Goal: Task Accomplishment & Management: Use online tool/utility

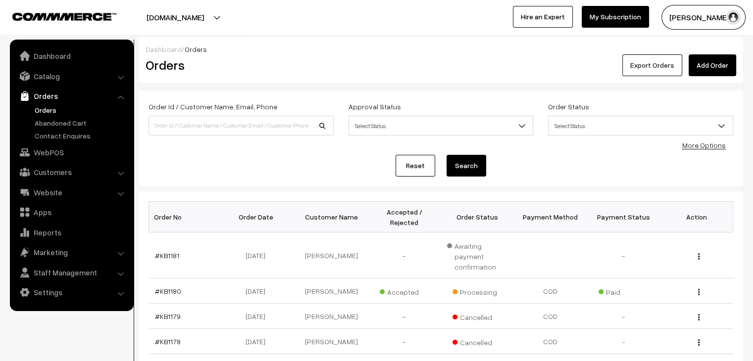
drag, startPoint x: 0, startPoint y: 0, endPoint x: 643, endPoint y: 70, distance: 647.1
click at [643, 70] on button "Export Orders" at bounding box center [652, 65] width 60 height 22
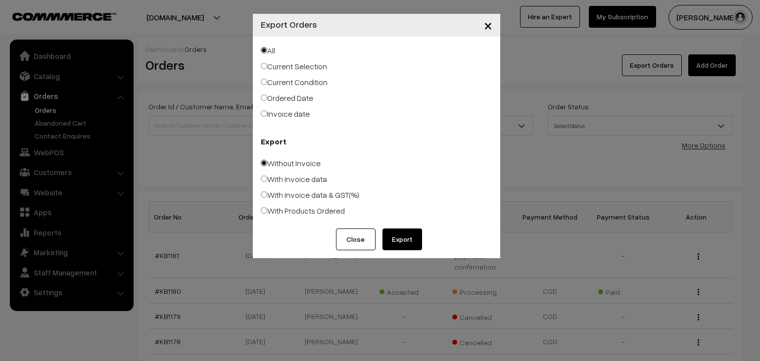
click at [289, 112] on label "Invoice date" at bounding box center [285, 114] width 49 height 12
click at [267, 112] on input "Invoice date" at bounding box center [264, 113] width 6 height 6
radio input "true"
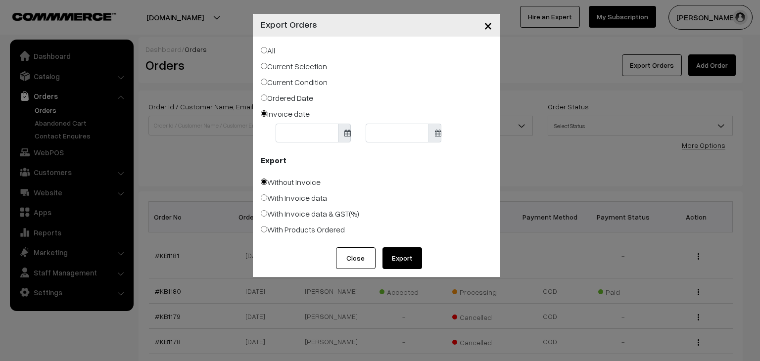
click at [302, 216] on label "With Invoice data & GST(%)" at bounding box center [310, 214] width 98 height 12
click at [267, 216] on input "With Invoice data & GST(%)" at bounding box center [264, 213] width 6 height 6
radio input "true"
click at [349, 260] on button "Close" at bounding box center [356, 258] width 40 height 22
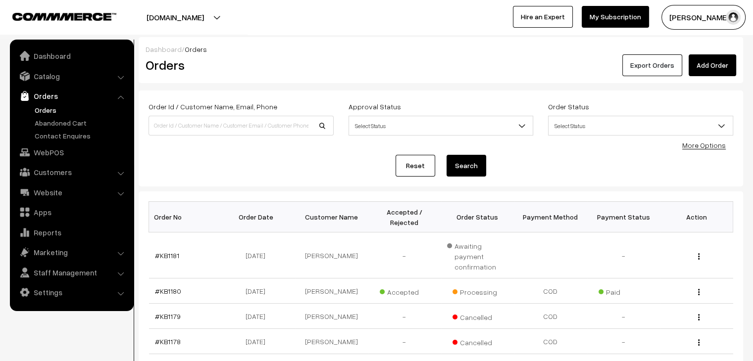
click at [645, 63] on button "Export Orders" at bounding box center [652, 65] width 60 height 22
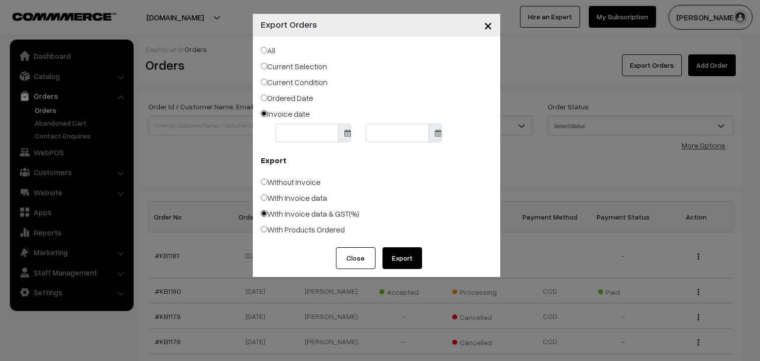
click at [356, 254] on button "Close" at bounding box center [356, 258] width 40 height 22
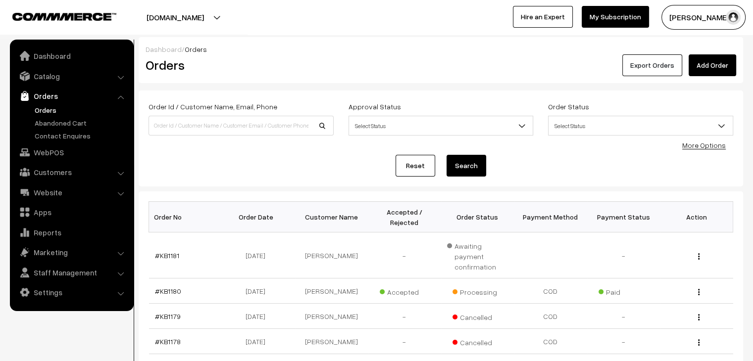
click at [644, 63] on button "Export Orders" at bounding box center [652, 65] width 60 height 22
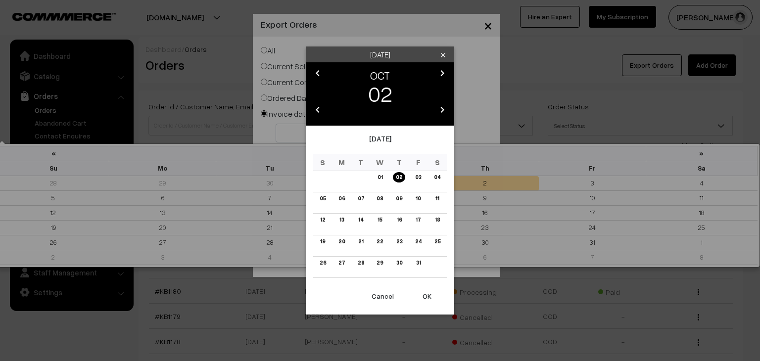
click at [327, 133] on body "Thank you for showing interest. Our team will call you shortly. Close [DOMAIN_N…" at bounding box center [380, 354] width 760 height 709
click at [317, 72] on icon "chevron_left" at bounding box center [318, 73] width 12 height 12
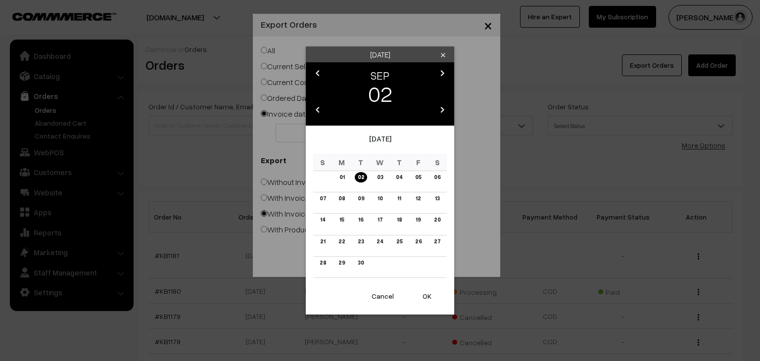
click at [317, 72] on icon "chevron_left" at bounding box center [318, 73] width 12 height 12
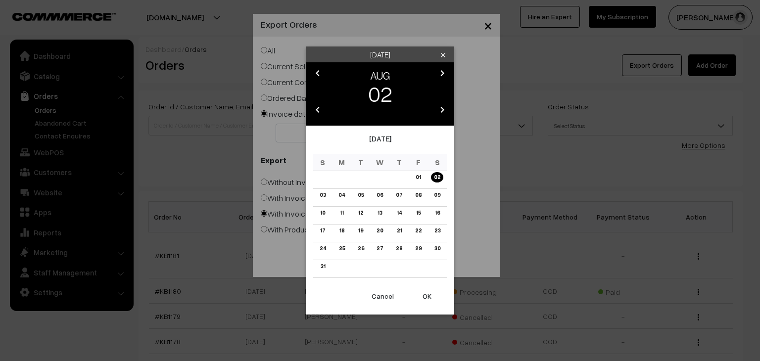
click at [317, 72] on icon "chevron_left" at bounding box center [318, 73] width 12 height 12
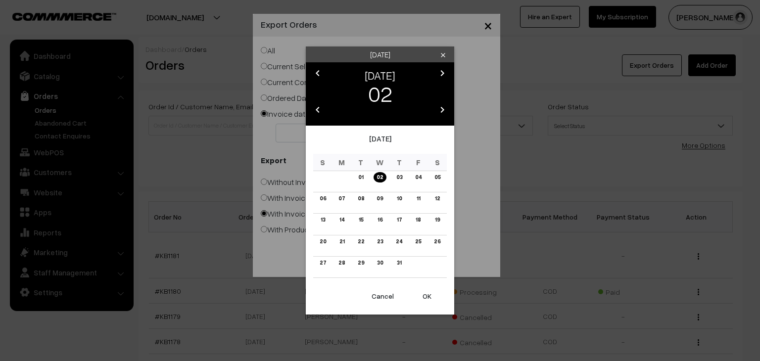
click at [319, 71] on icon "chevron_left" at bounding box center [318, 73] width 12 height 12
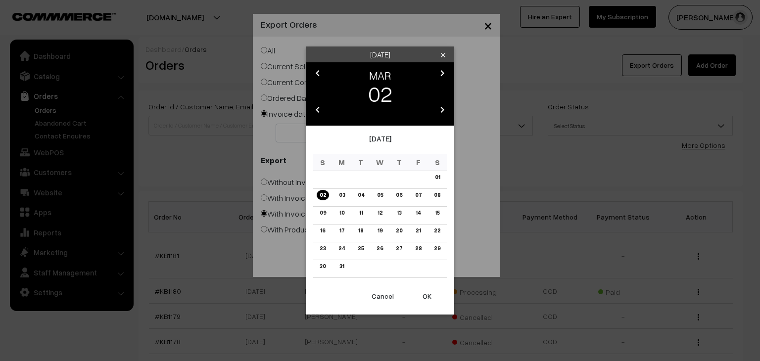
click at [319, 71] on icon "chevron_left" at bounding box center [318, 73] width 12 height 12
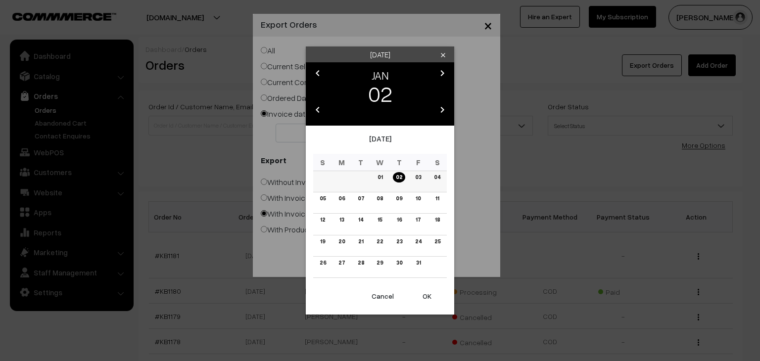
click at [381, 179] on link "01" at bounding box center [380, 177] width 11 height 10
click at [427, 293] on button "OK" at bounding box center [427, 297] width 40 height 22
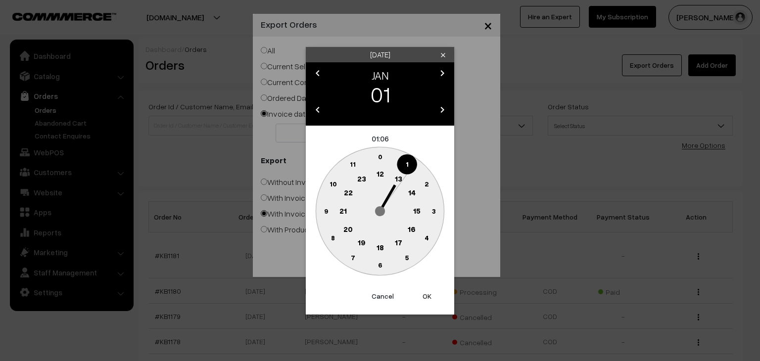
click at [381, 157] on text "0" at bounding box center [380, 156] width 4 height 8
click at [428, 296] on button "OK" at bounding box center [427, 297] width 40 height 22
click at [428, 295] on button "OK" at bounding box center [427, 297] width 40 height 22
type input "[DATE]"
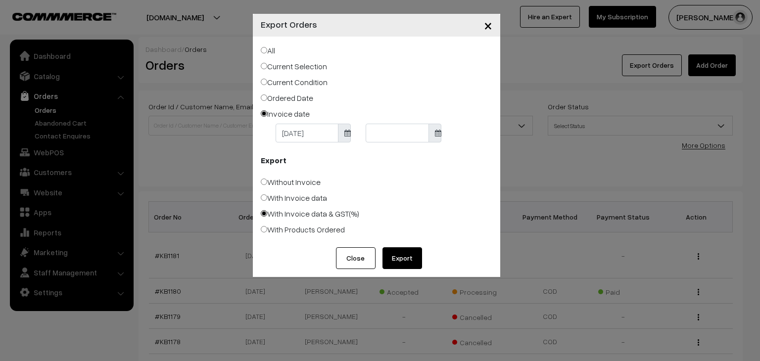
click at [396, 135] on body "Thank you for showing interest. Our team will call you shortly. Close [DOMAIN_N…" at bounding box center [380, 354] width 760 height 709
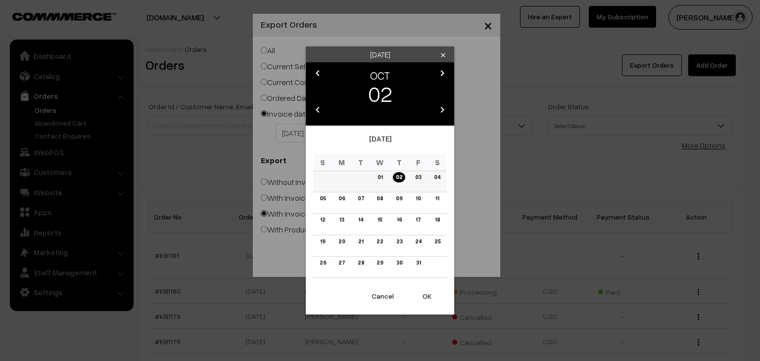
click at [382, 177] on link "01" at bounding box center [380, 177] width 11 height 10
click at [425, 294] on button "OK" at bounding box center [427, 297] width 40 height 22
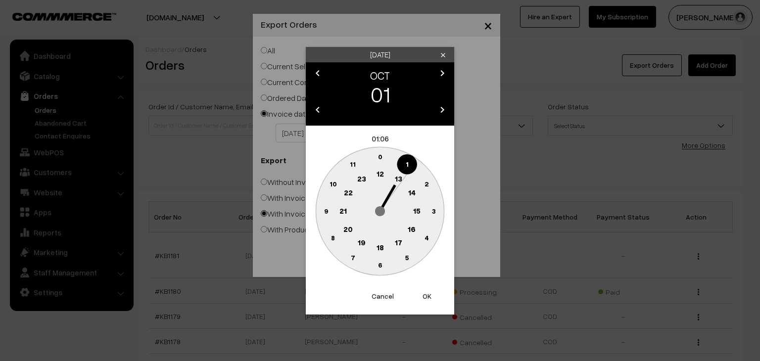
click at [380, 158] on text "0" at bounding box center [380, 156] width 4 height 8
click at [424, 295] on button "OK" at bounding box center [427, 297] width 40 height 22
type input "[DATE]"
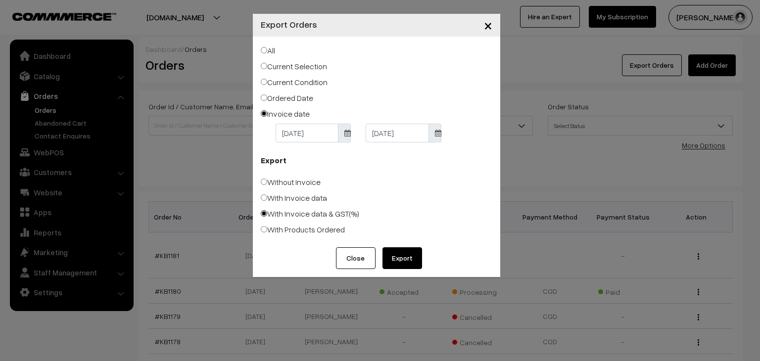
click at [405, 267] on button "Export" at bounding box center [403, 258] width 40 height 22
click at [354, 261] on button "Close" at bounding box center [356, 258] width 40 height 22
